Goal: Information Seeking & Learning: Learn about a topic

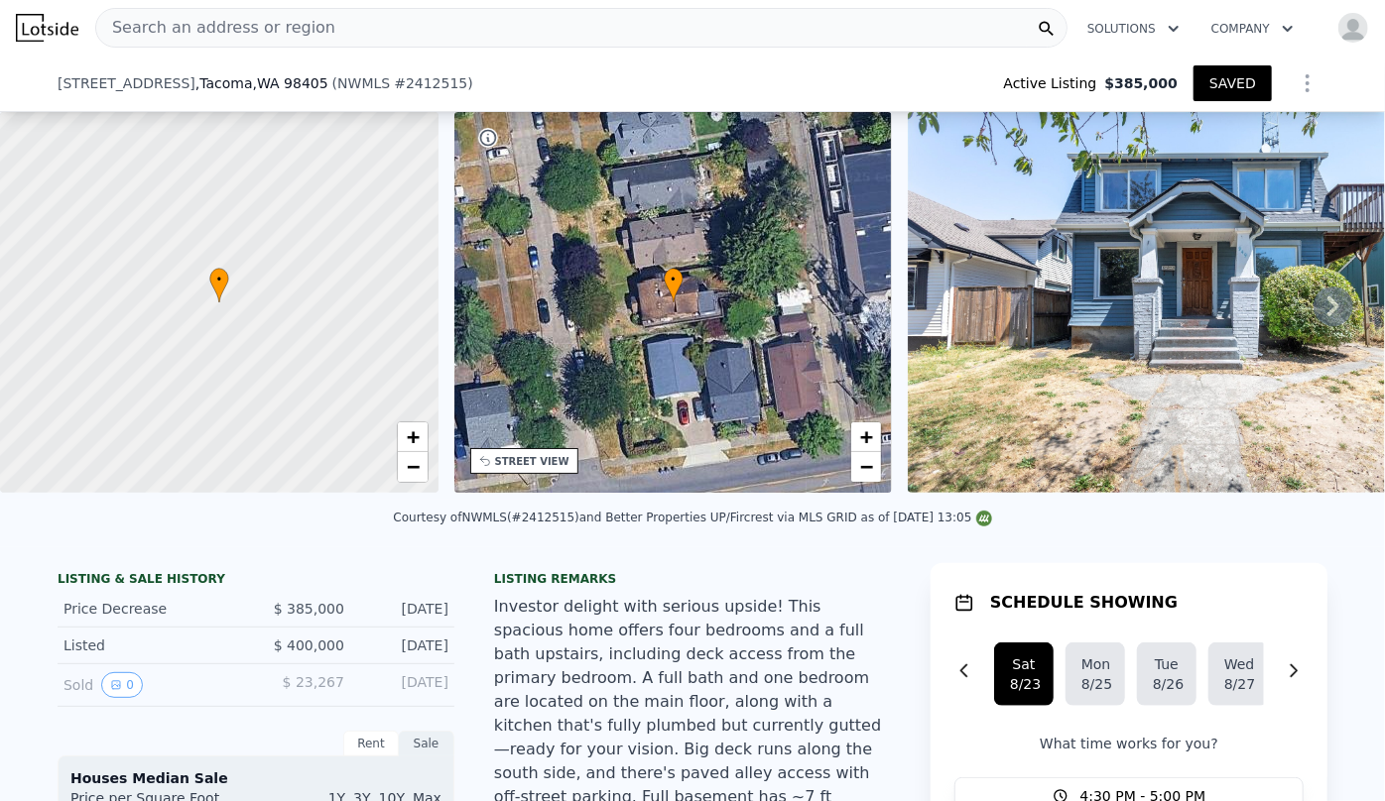
scroll to position [693, 0]
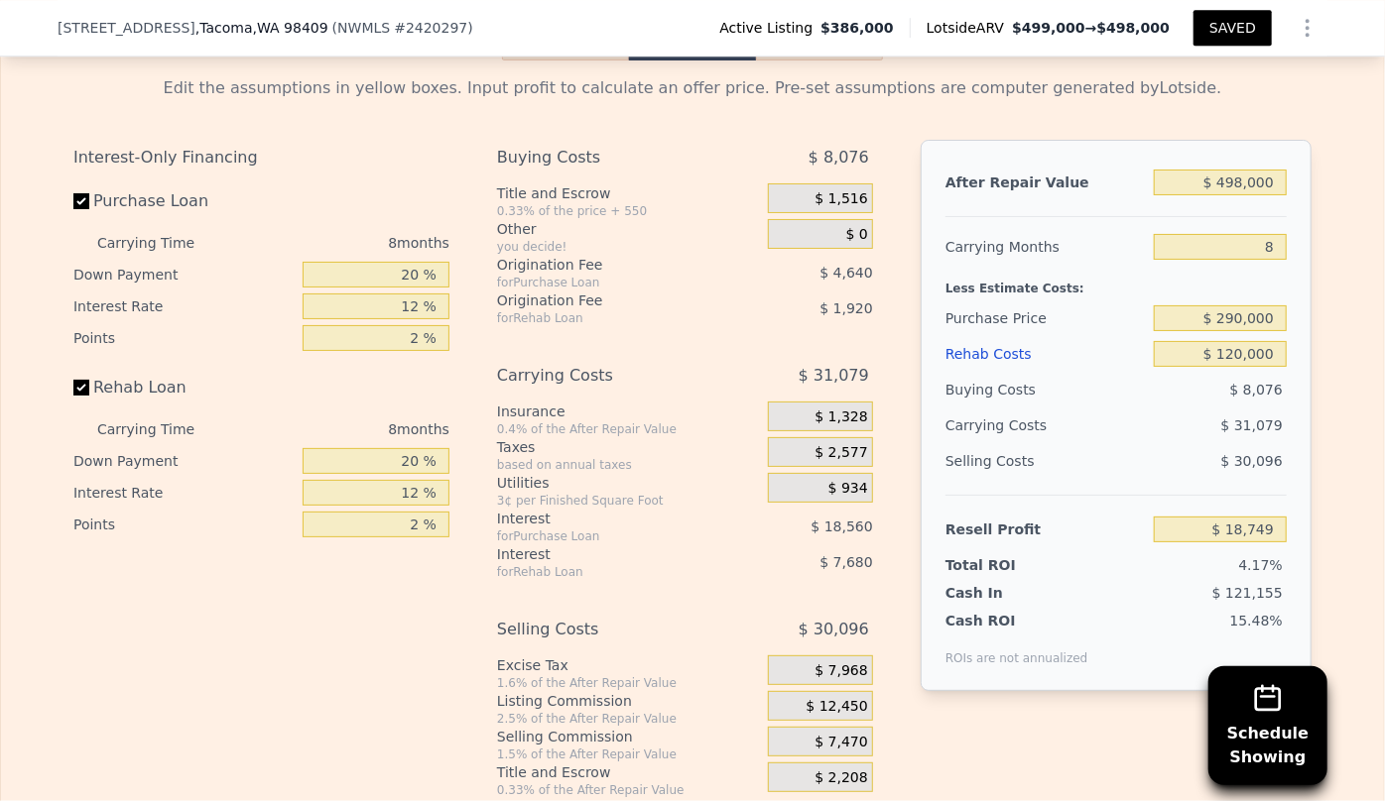
scroll to position [3103, 0]
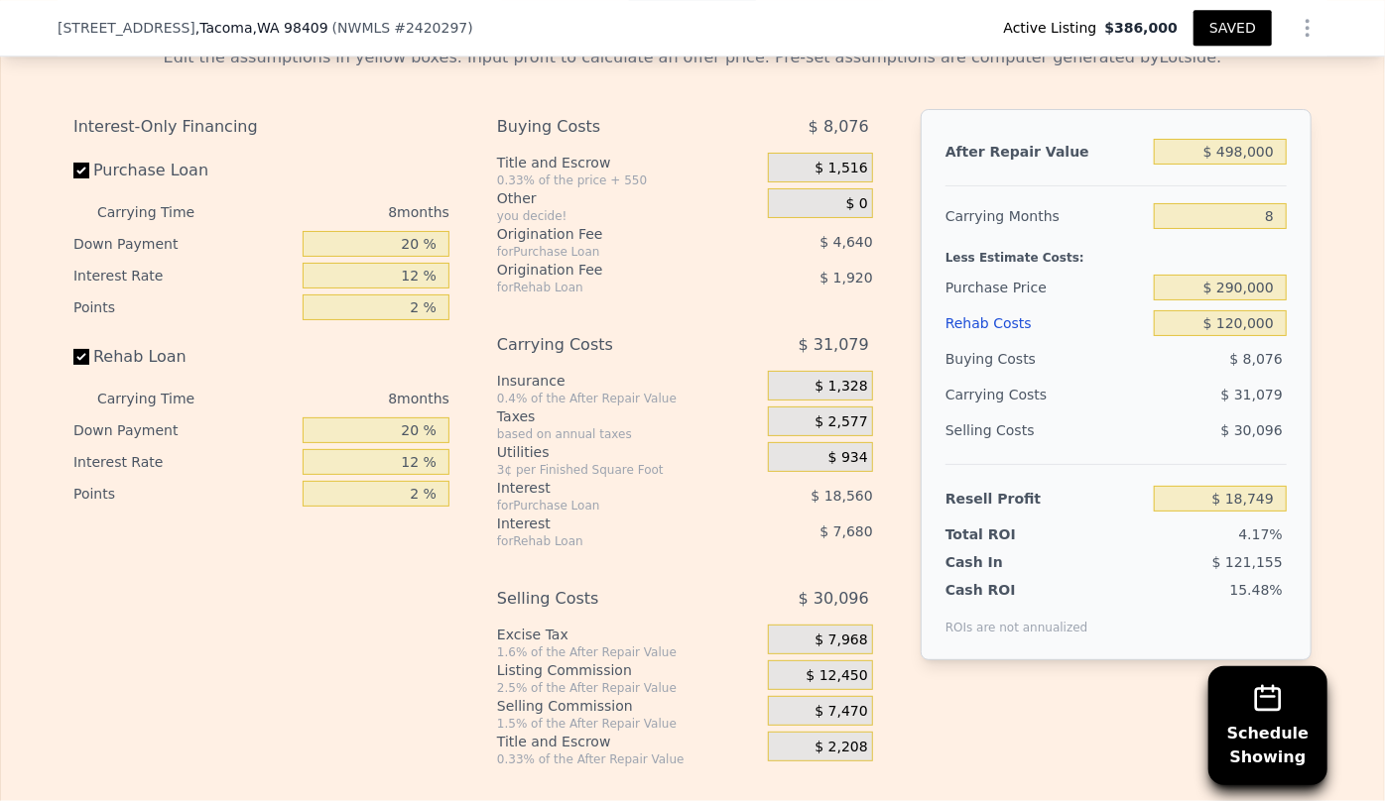
type input "2"
type input "698"
type input "1384"
type input "4800"
type input "9585"
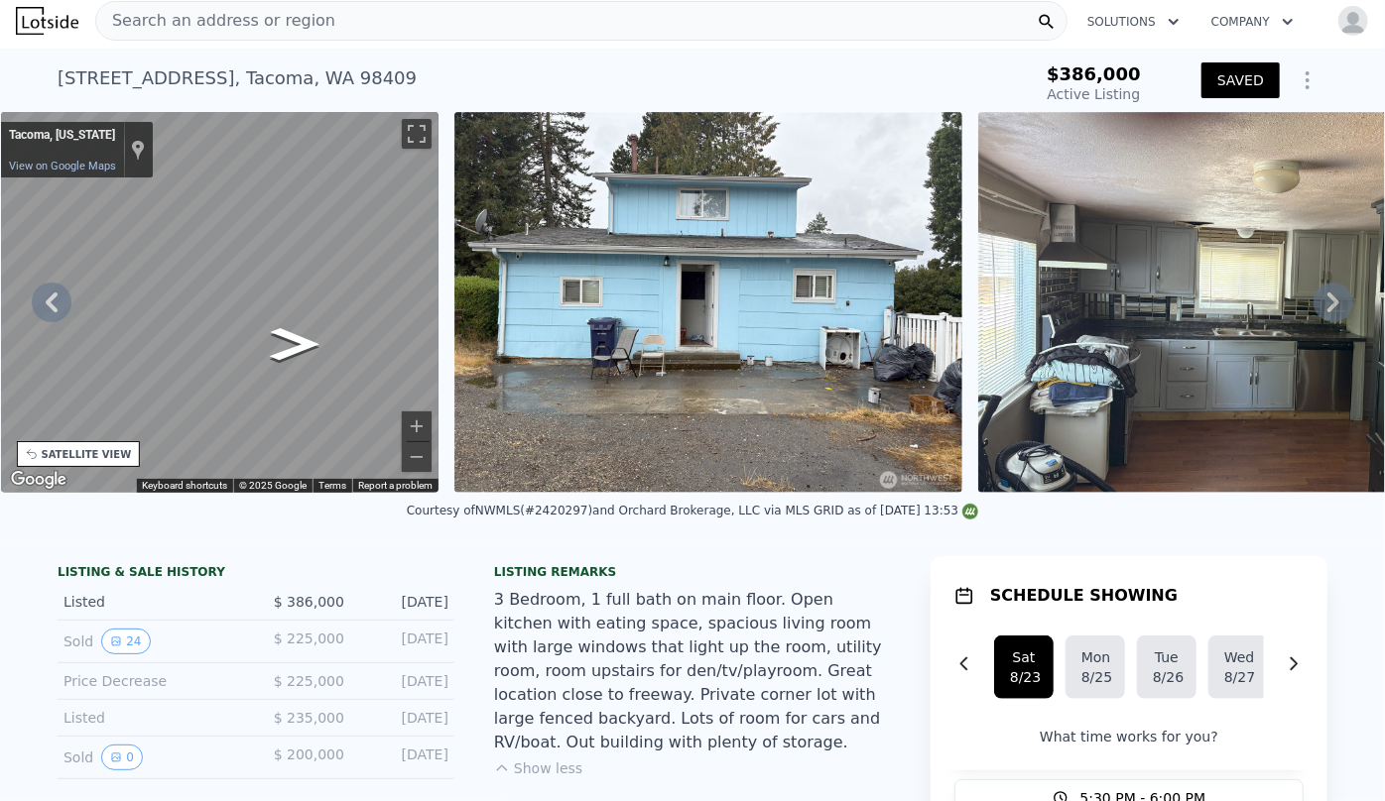
scroll to position [0, 0]
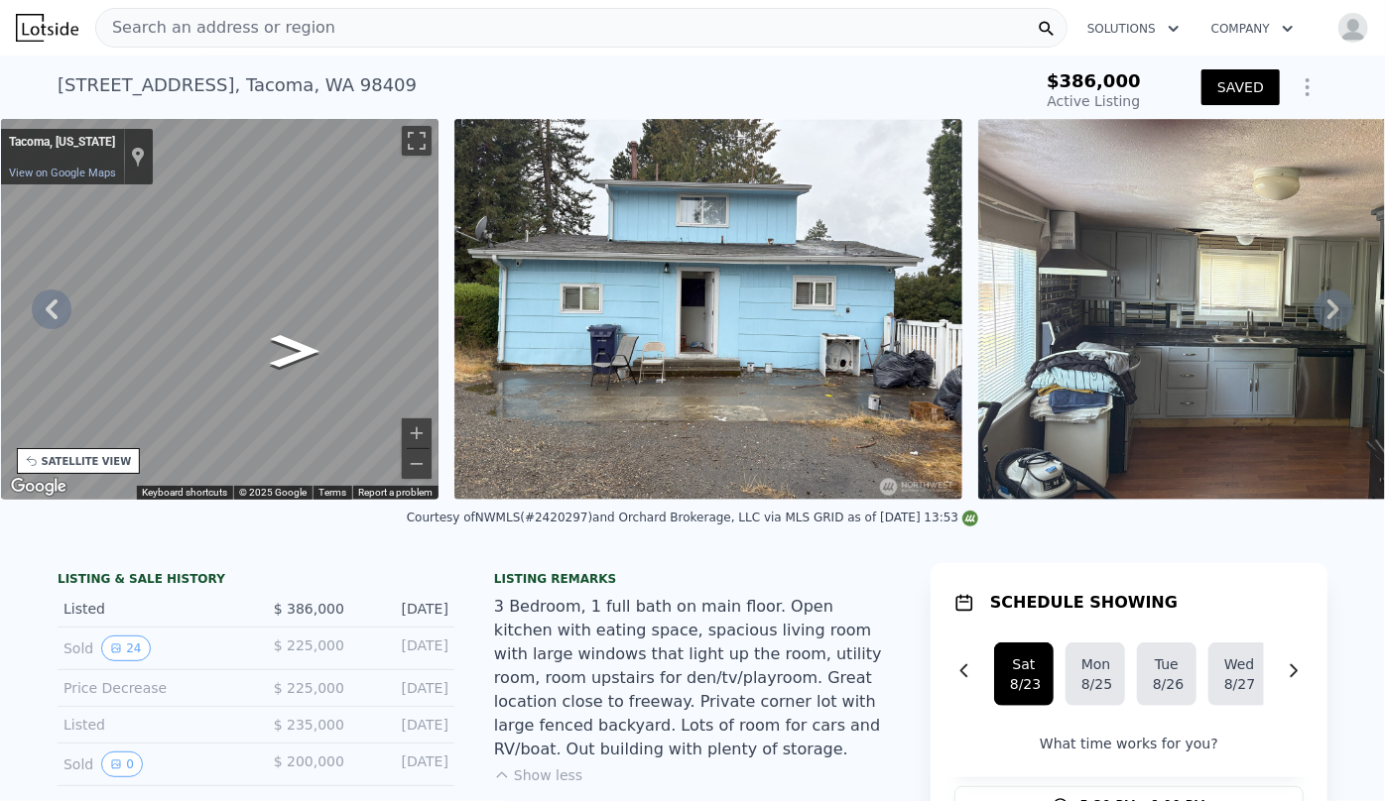
click at [256, 23] on span "Search an address or region" at bounding box center [215, 28] width 239 height 24
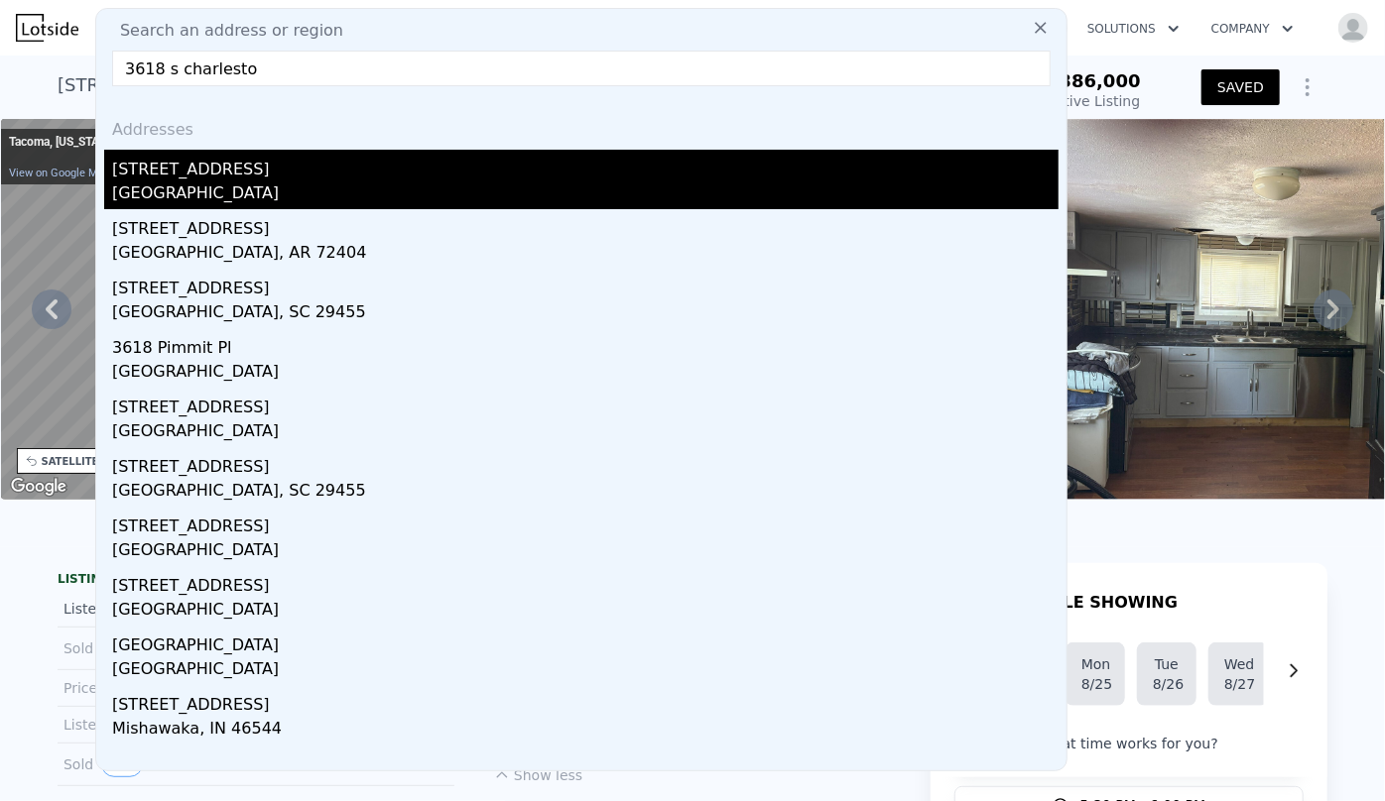
type input "3618 s charlesto"
click at [218, 180] on div "3618 S Charlestown St" at bounding box center [585, 166] width 946 height 32
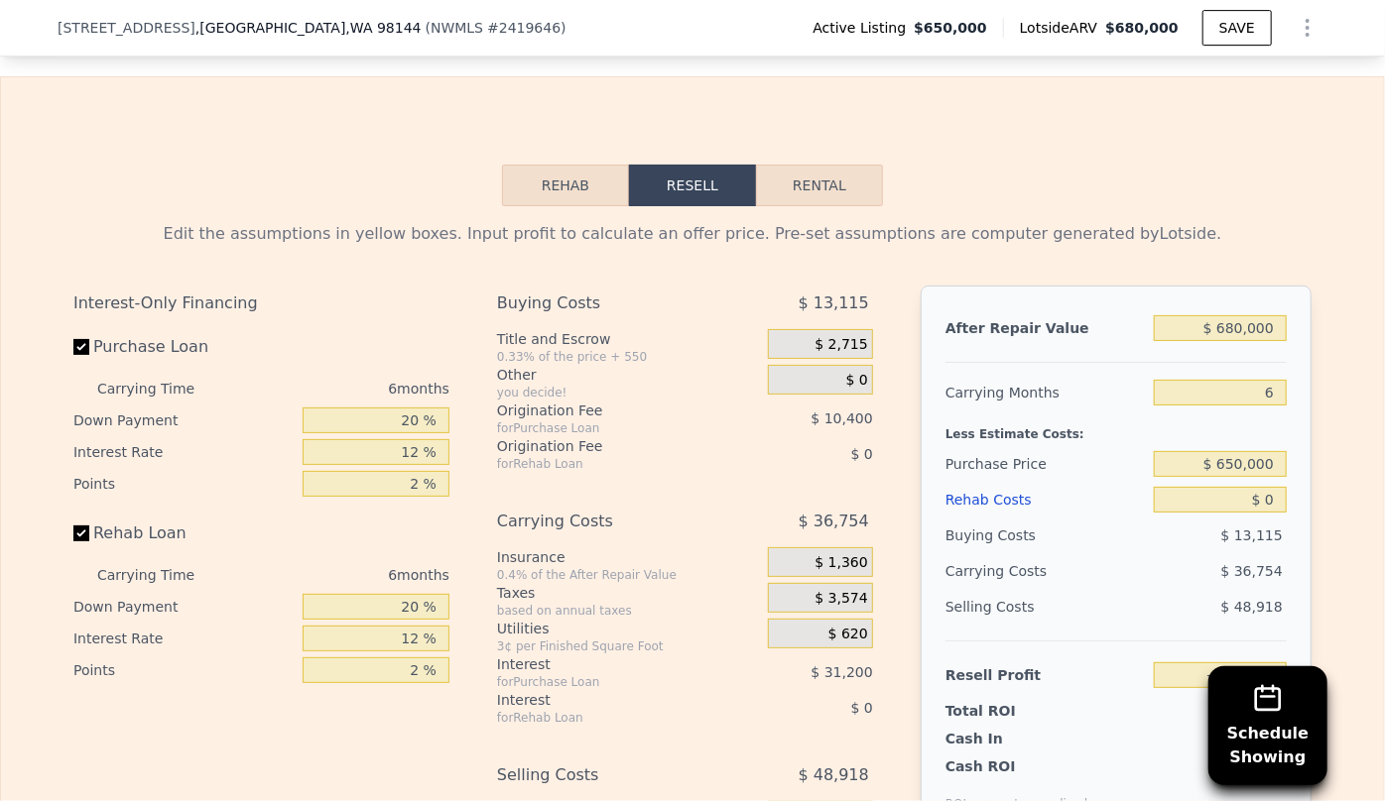
scroll to position [3368, 0]
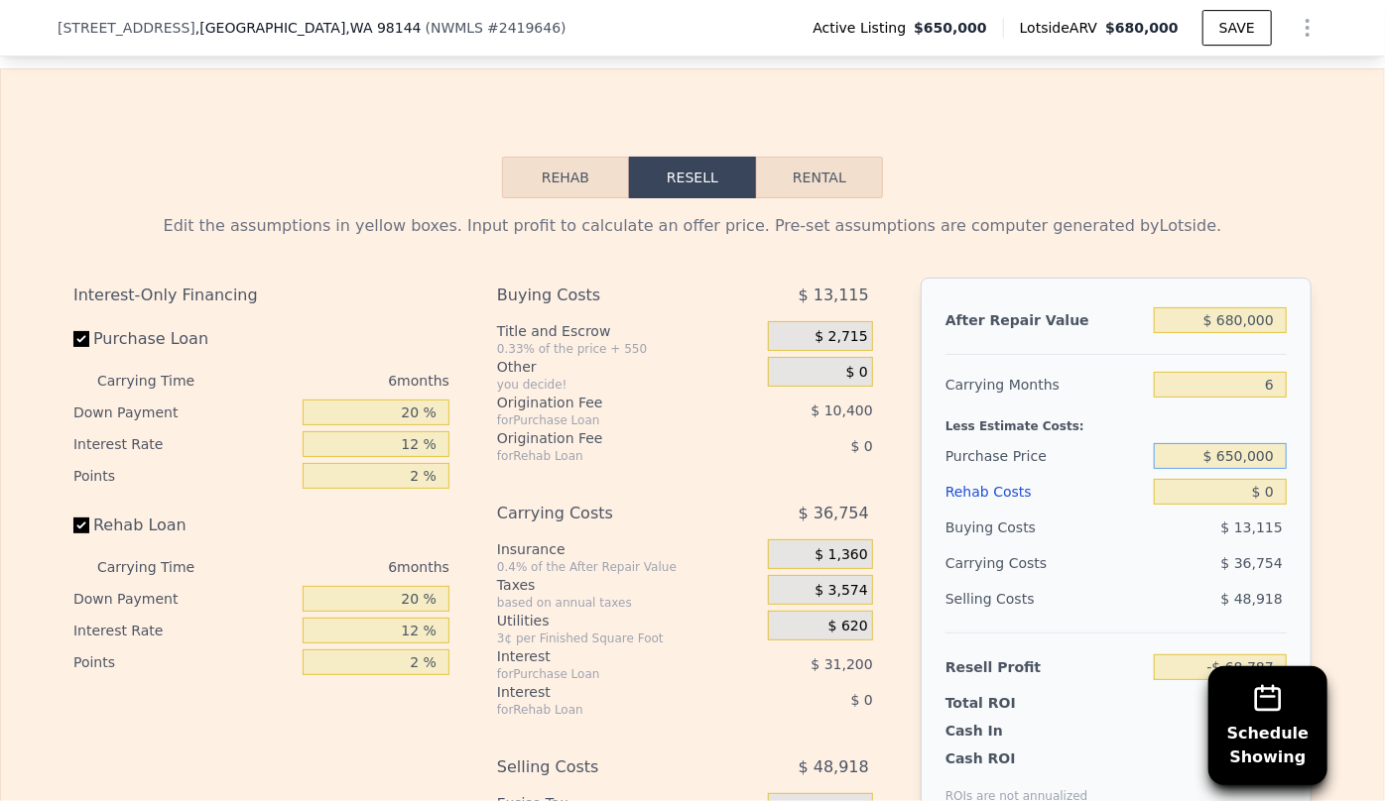
click at [1230, 443] on input "$ 650,000" at bounding box center [1220, 456] width 133 height 26
type input "$ 600,000"
click at [1220, 479] on input "$ 0" at bounding box center [1220, 492] width 133 height 26
type input "-$ 15,420"
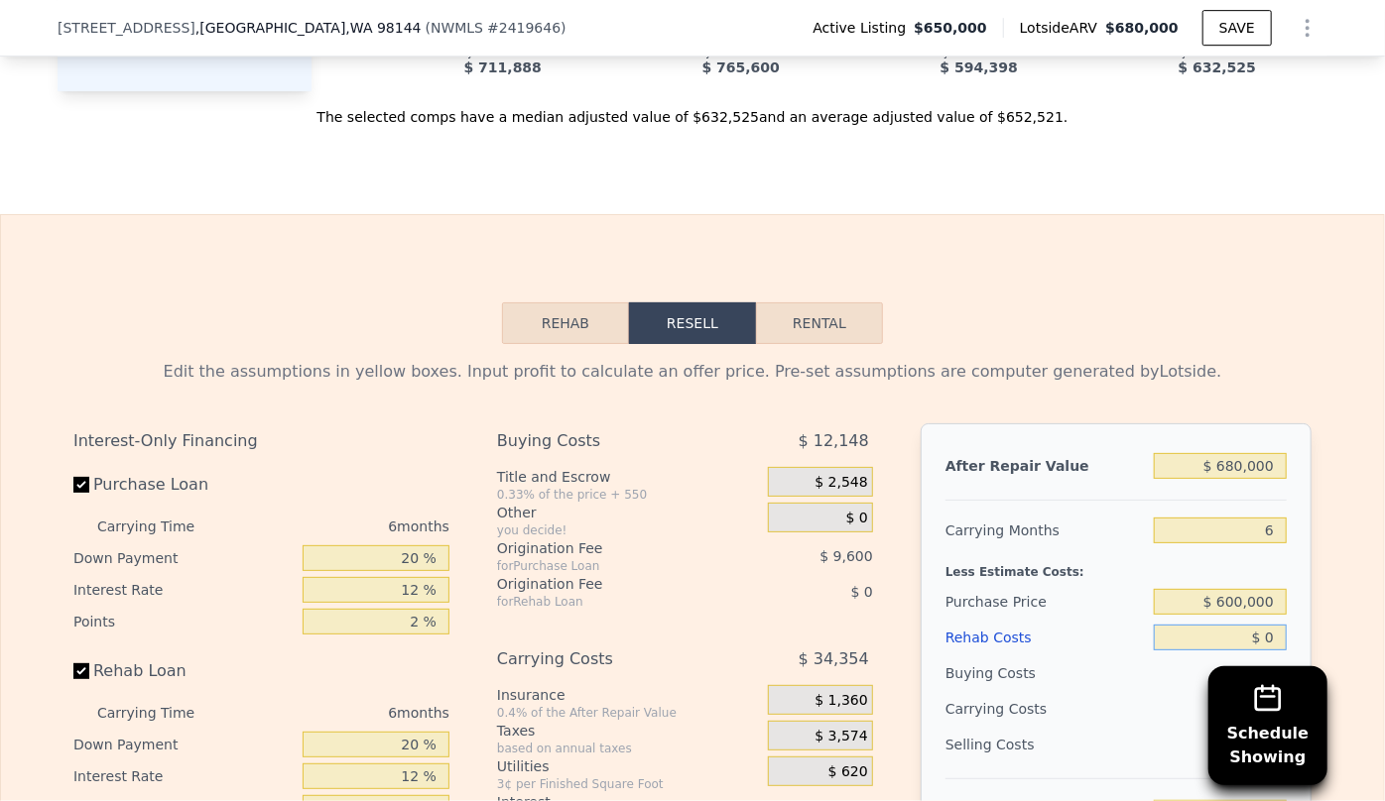
scroll to position [3214, 0]
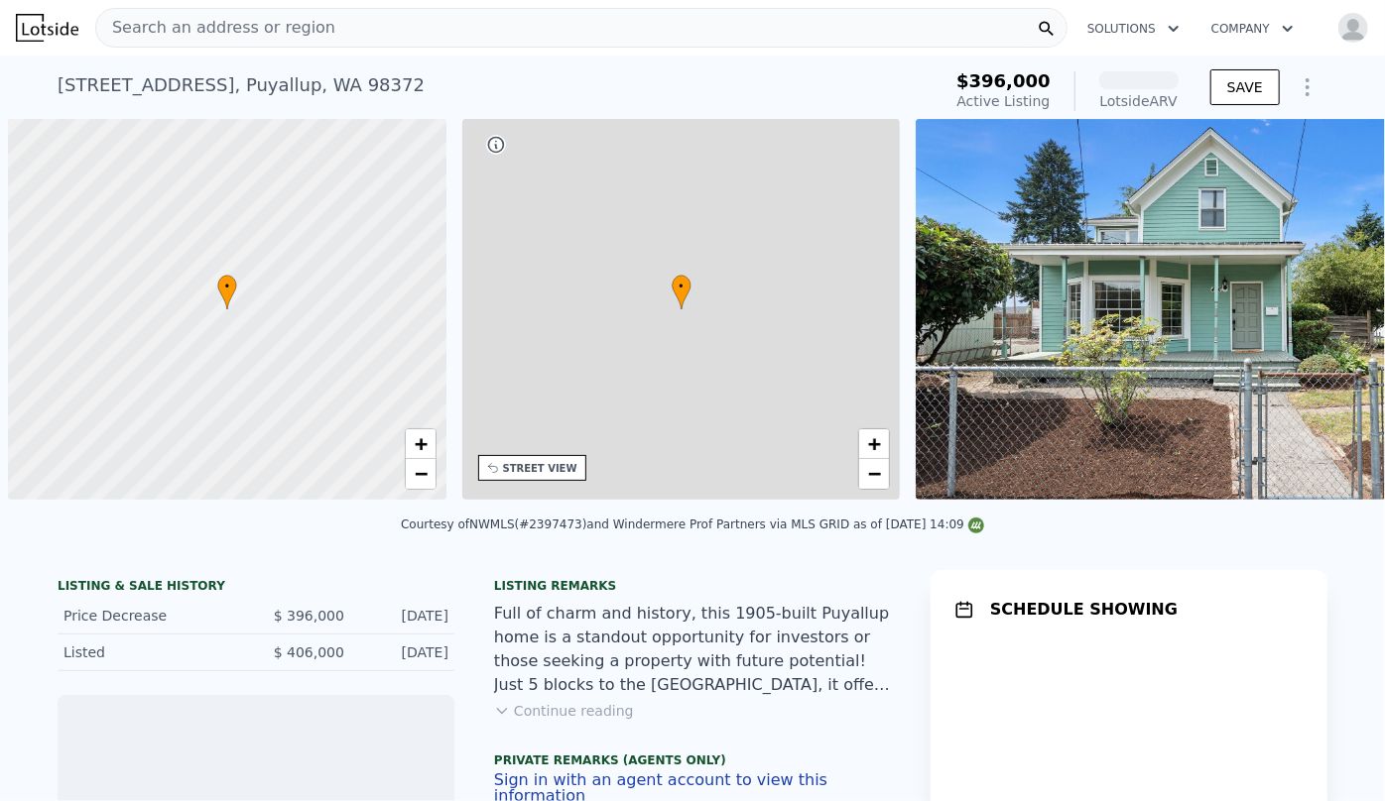
scroll to position [0, 8]
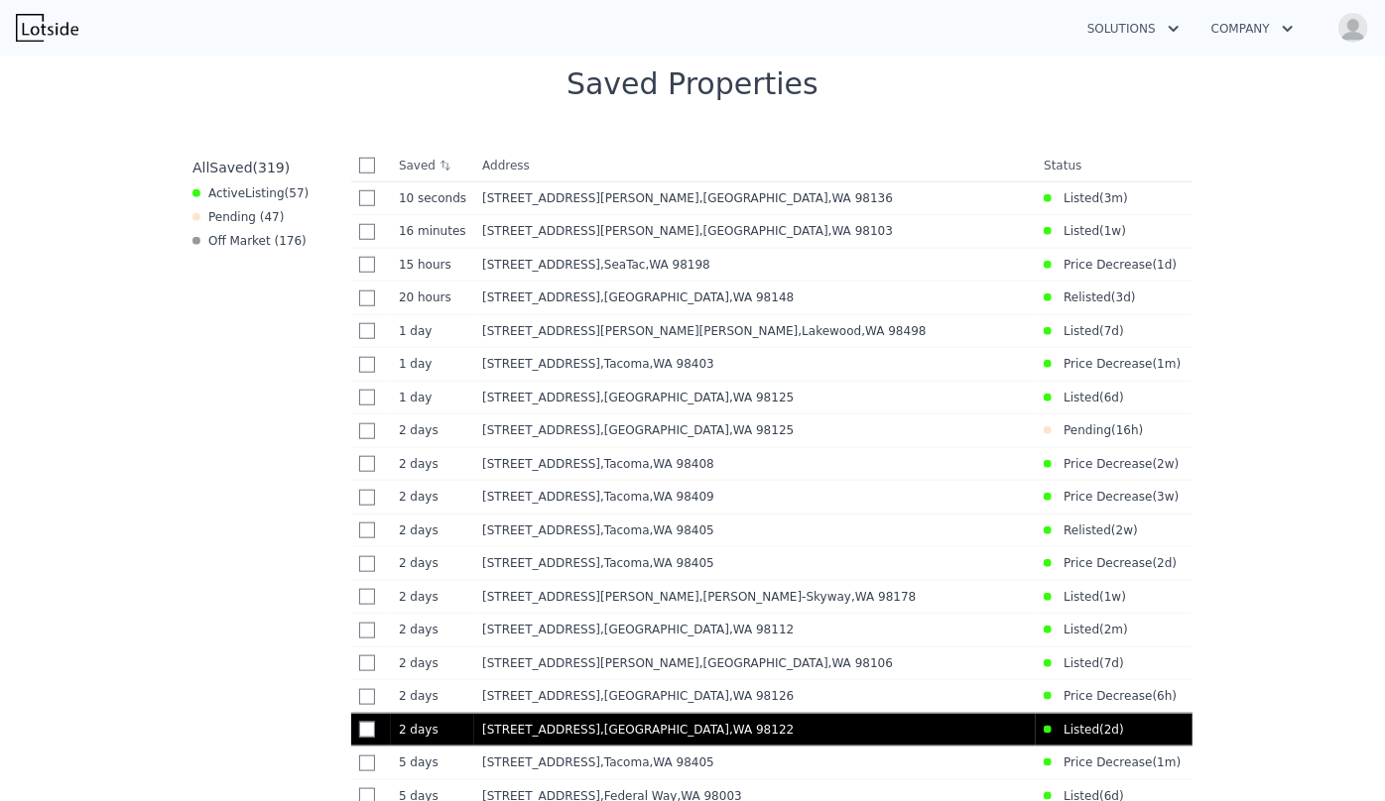
scroll to position [802, 0]
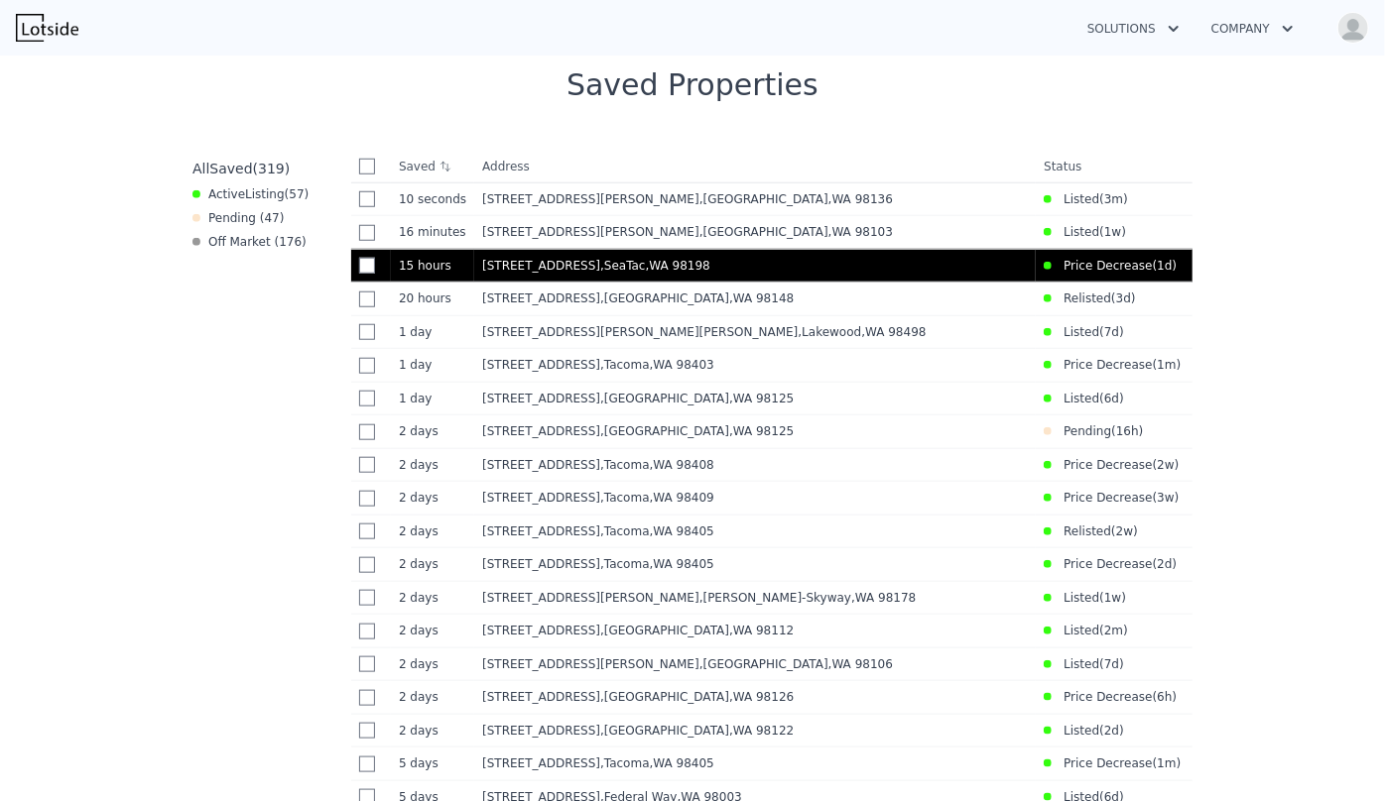
click at [769, 279] on td "20112 15th Ave S , SeaTac , WA 98198" at bounding box center [754, 266] width 561 height 34
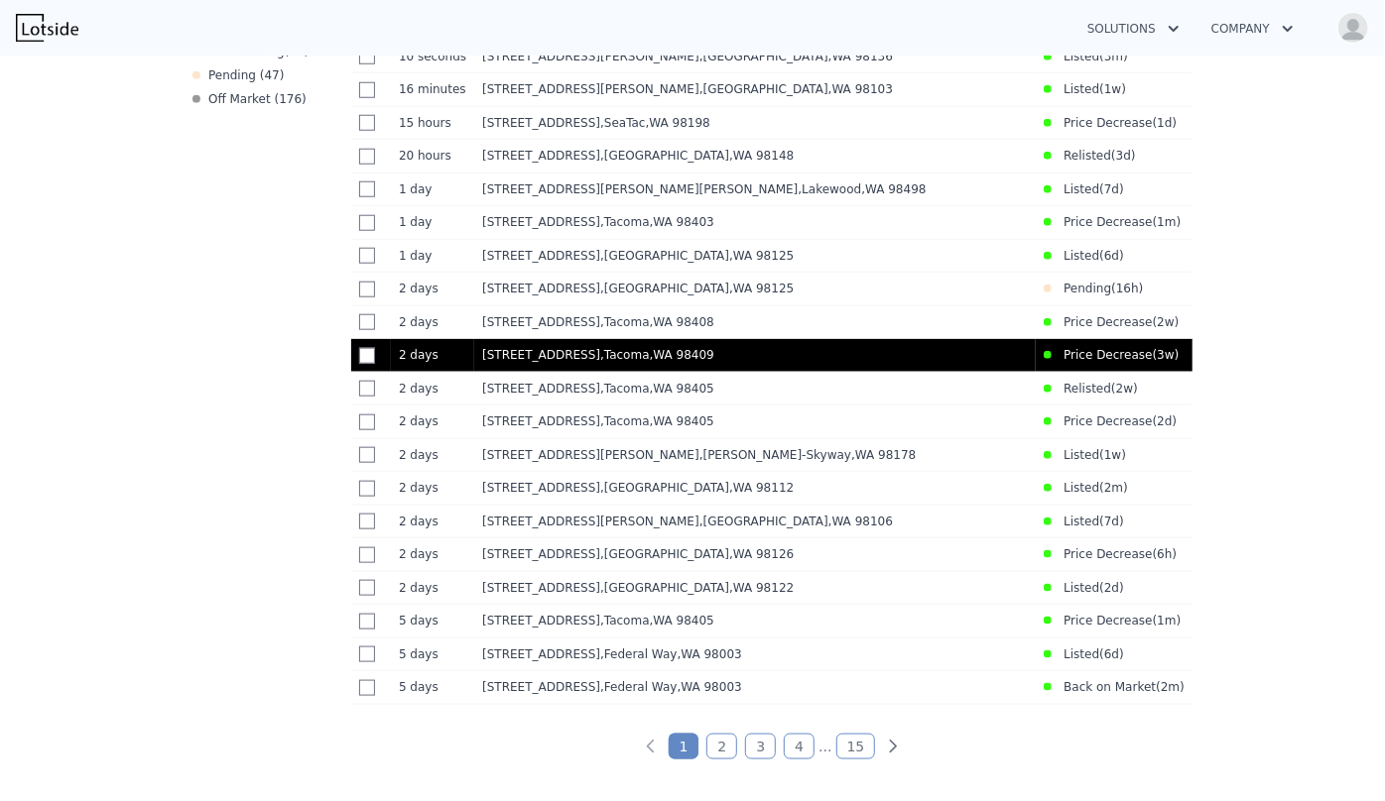
scroll to position [966, 0]
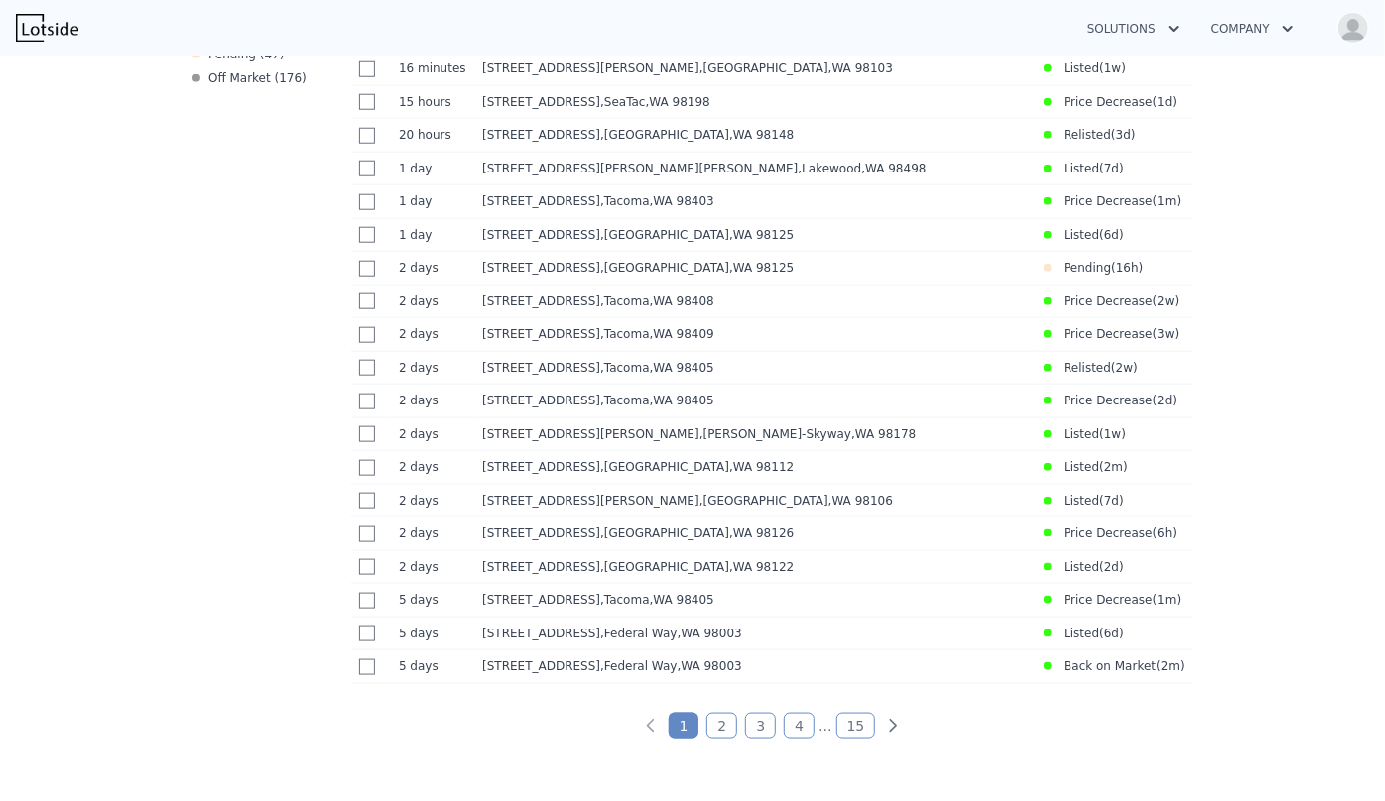
click at [719, 739] on link "2" at bounding box center [721, 726] width 31 height 26
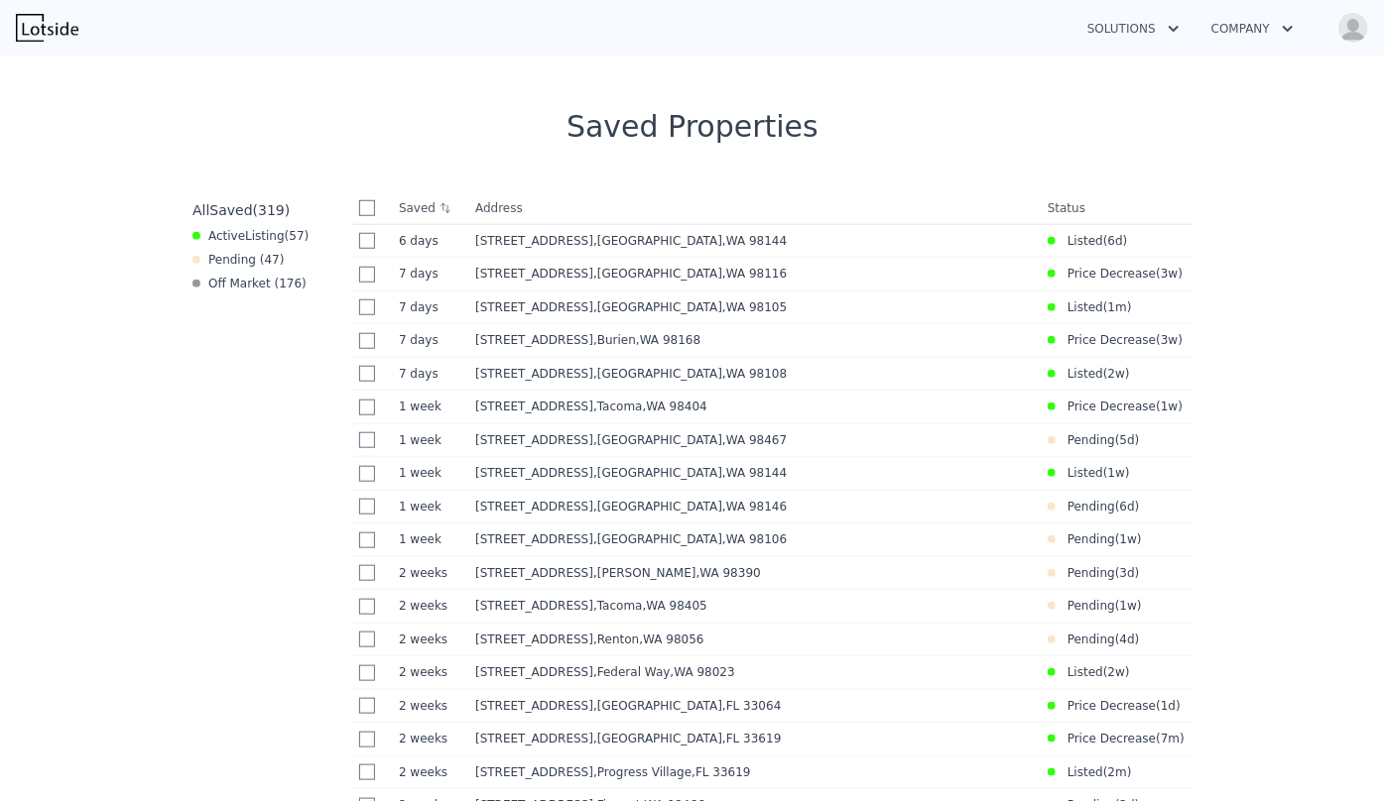
scroll to position [758, 0]
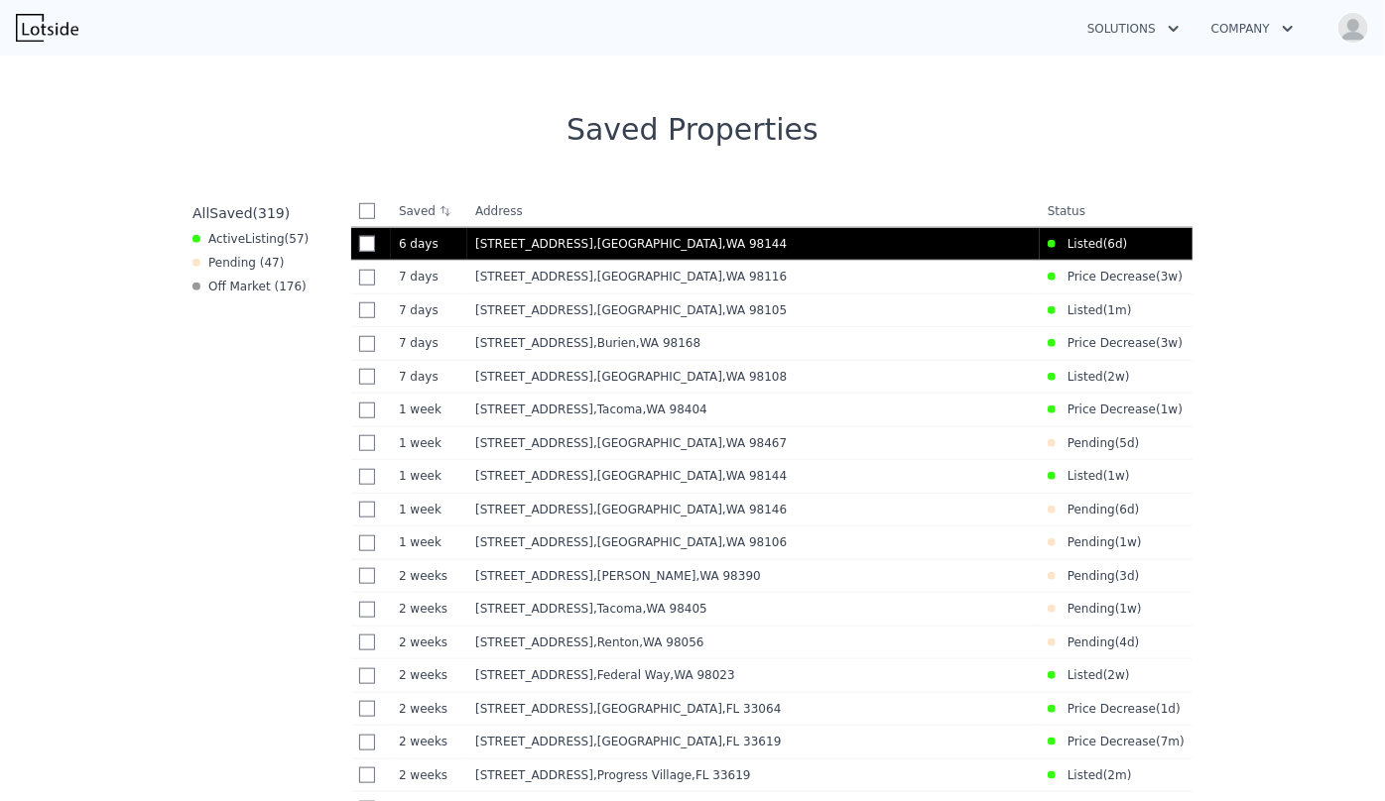
click at [765, 237] on div "2117 S Bayview St , Seattle , WA 98144" at bounding box center [753, 244] width 556 height 16
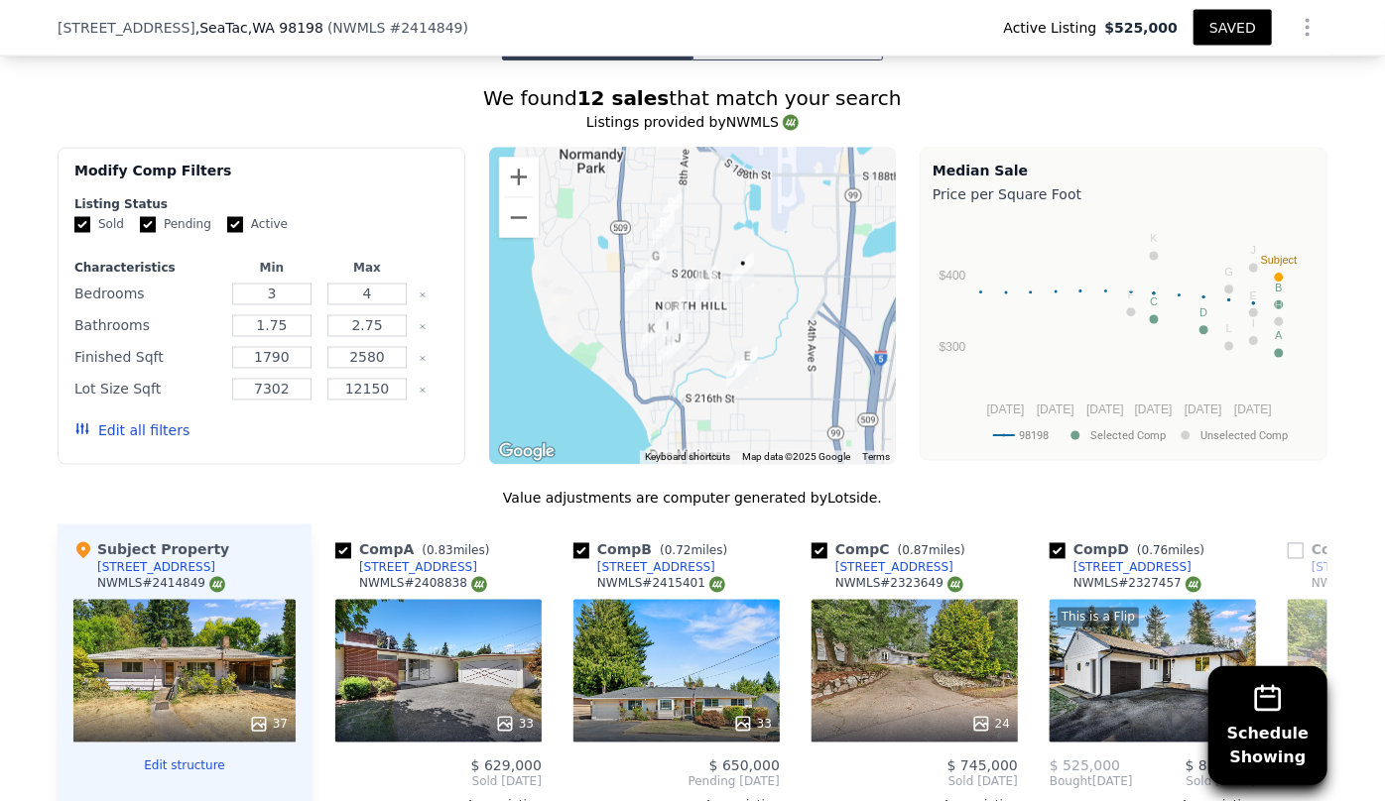
scroll to position [1534, 0]
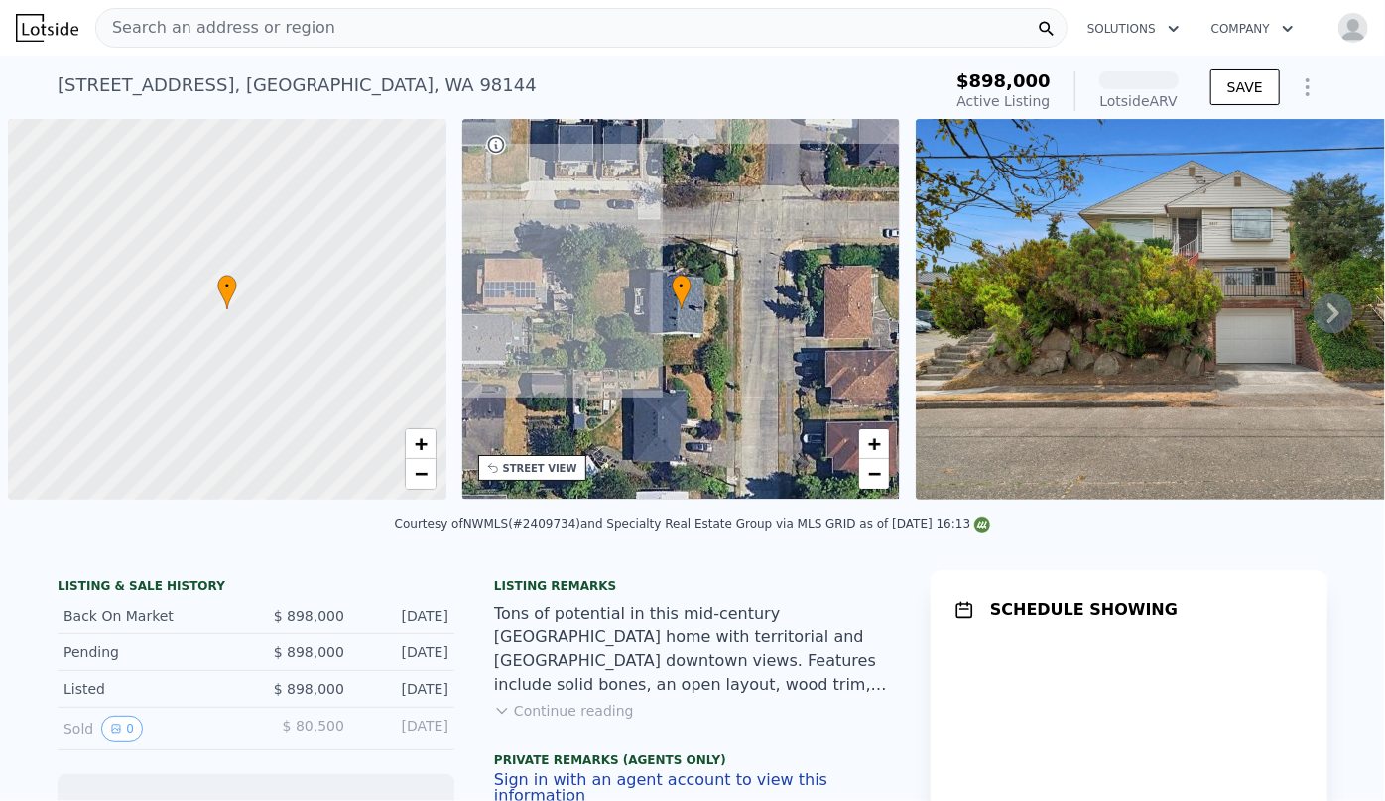
scroll to position [0, 8]
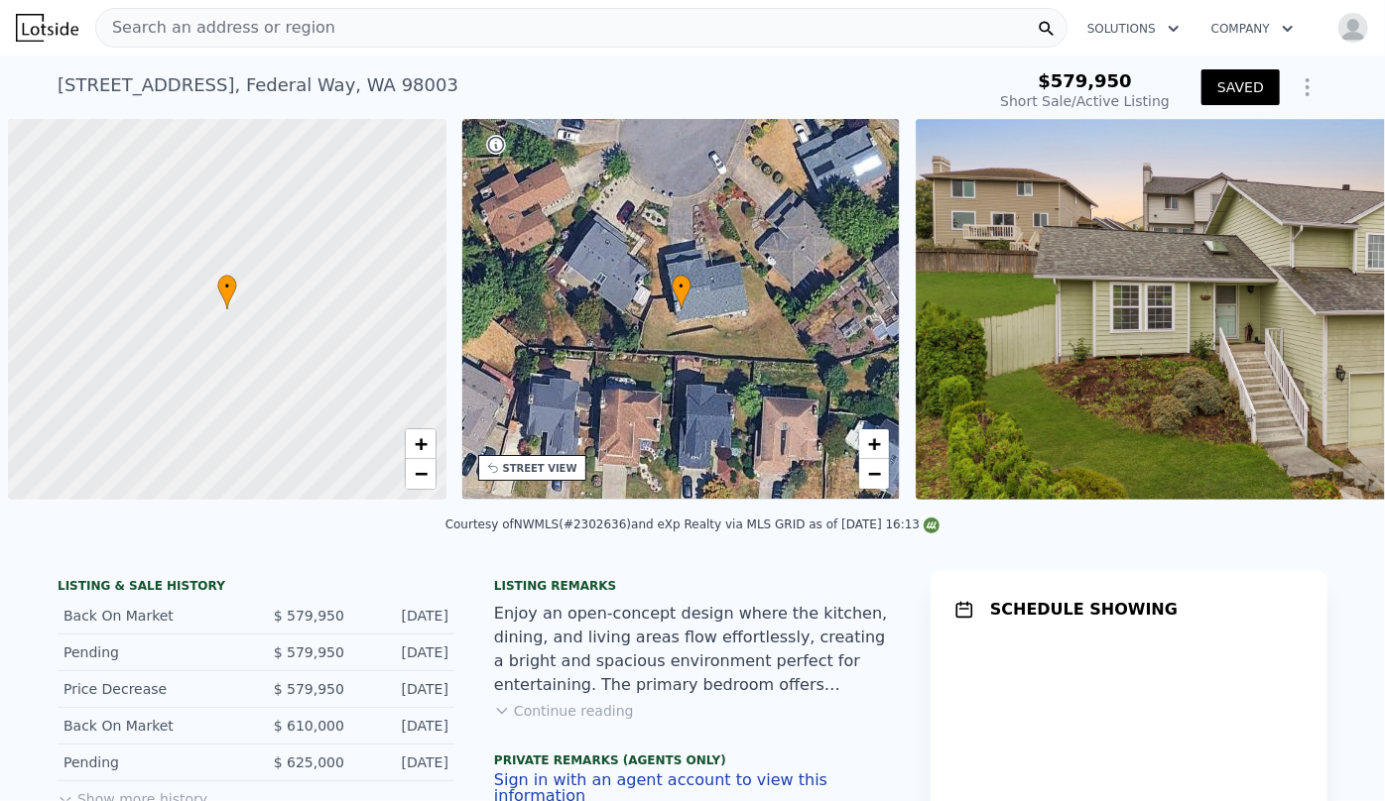
scroll to position [0, 8]
